Goal: Check status: Check status

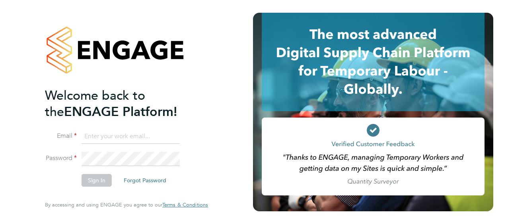
type input "rafal.koczuba@vistry.co.uk"
click at [88, 180] on button "Sign In" at bounding box center [97, 180] width 30 height 13
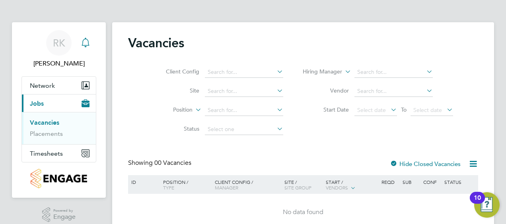
click at [88, 44] on icon "Main navigation" at bounding box center [86, 42] width 8 height 8
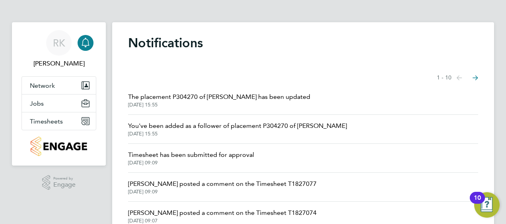
click at [243, 99] on span "The placement P304270 of [PERSON_NAME] has been updated" at bounding box center [219, 97] width 182 height 10
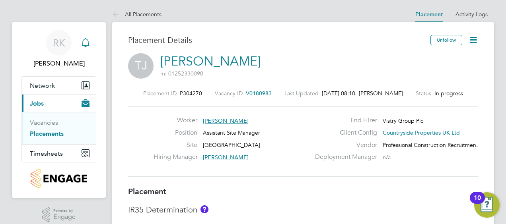
click at [83, 43] on icon "Main navigation" at bounding box center [86, 43] width 10 height 10
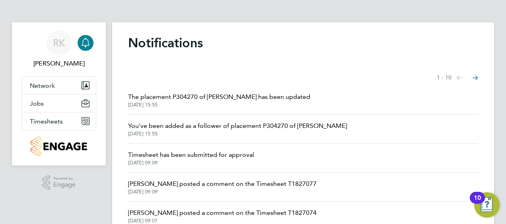
click at [174, 154] on span "Timesheet has been submitted for approval" at bounding box center [191, 155] width 126 height 10
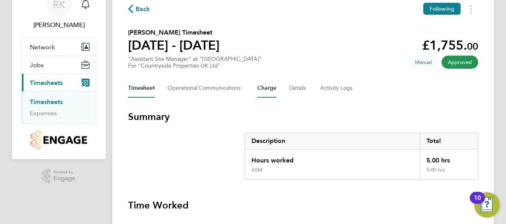
click at [269, 88] on button "Charge" at bounding box center [266, 88] width 19 height 19
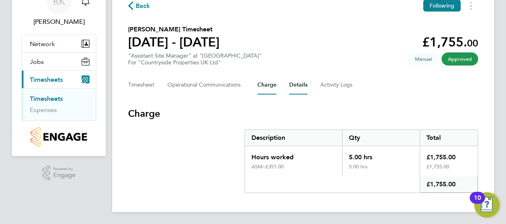
click at [303, 88] on button "Details" at bounding box center [298, 85] width 18 height 19
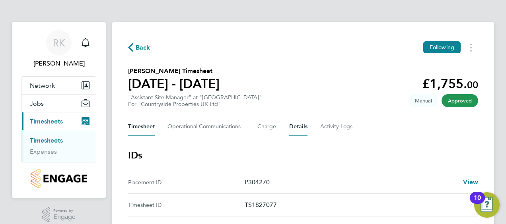
click at [144, 129] on button "Timesheet" at bounding box center [141, 126] width 27 height 19
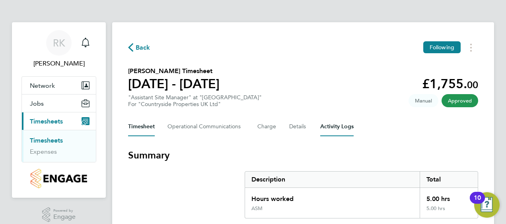
click at [328, 128] on Logs-tab "Activity Logs" at bounding box center [336, 126] width 33 height 19
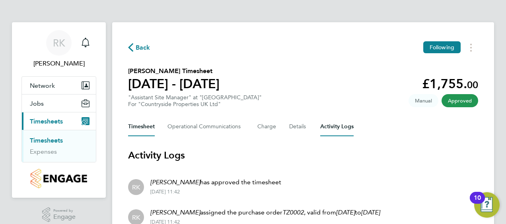
click at [145, 125] on button "Timesheet" at bounding box center [141, 126] width 27 height 19
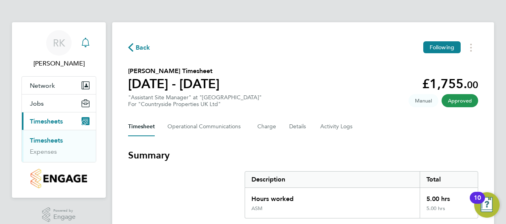
click at [88, 43] on icon "Main navigation" at bounding box center [86, 43] width 10 height 10
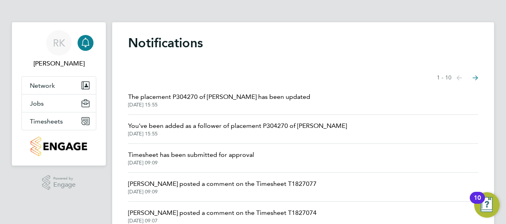
click at [195, 127] on span "You've been added as a follower of placement P304270 of [PERSON_NAME]" at bounding box center [237, 126] width 219 height 10
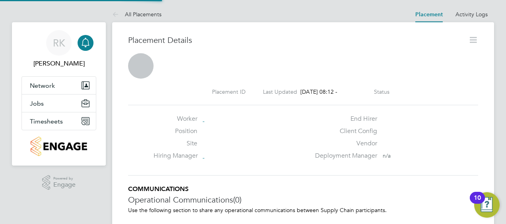
scroll to position [12, 157]
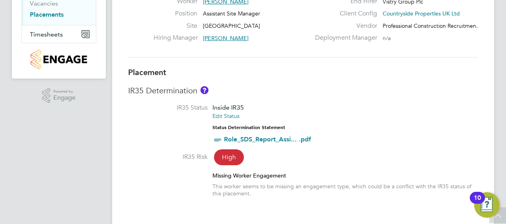
click at [267, 139] on link "Role_SDS_Report_Assi... .pdf" at bounding box center [267, 140] width 87 height 8
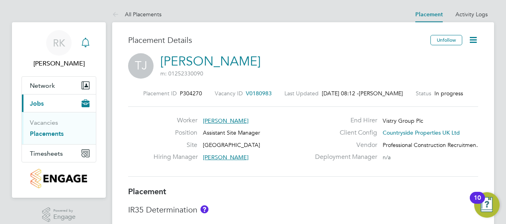
click at [87, 44] on icon "Main navigation" at bounding box center [86, 43] width 10 height 10
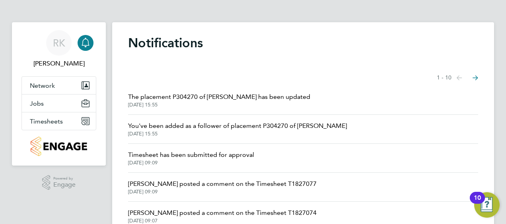
click at [167, 156] on span "Timesheet has been submitted for approval" at bounding box center [191, 155] width 126 height 10
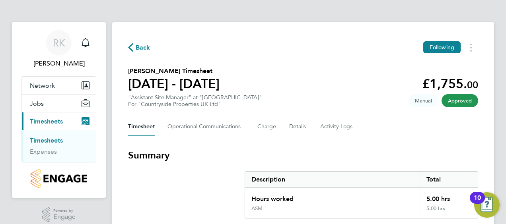
click at [41, 141] on link "Timesheets" at bounding box center [46, 141] width 33 height 8
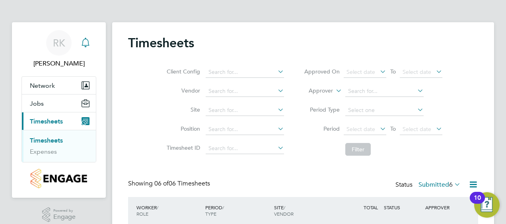
click at [89, 44] on icon "Main navigation" at bounding box center [86, 43] width 10 height 10
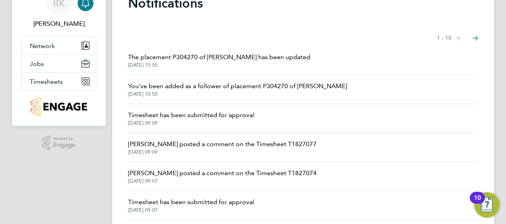
click at [188, 201] on span "Timesheet has been submitted for approval" at bounding box center [191, 203] width 126 height 10
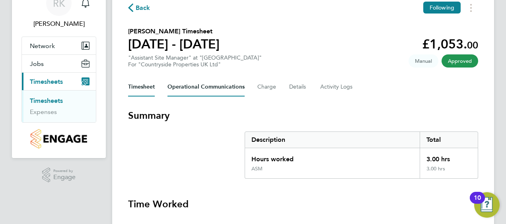
click at [218, 91] on Communications-tab "Operational Communications" at bounding box center [205, 87] width 77 height 19
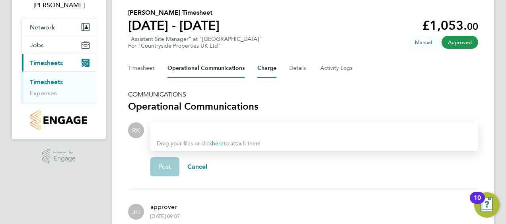
click at [267, 70] on button "Charge" at bounding box center [266, 68] width 19 height 19
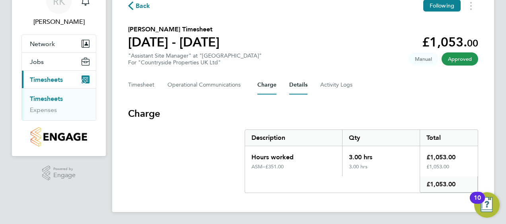
click at [292, 84] on button "Details" at bounding box center [298, 85] width 18 height 19
